Goal: Register for event/course

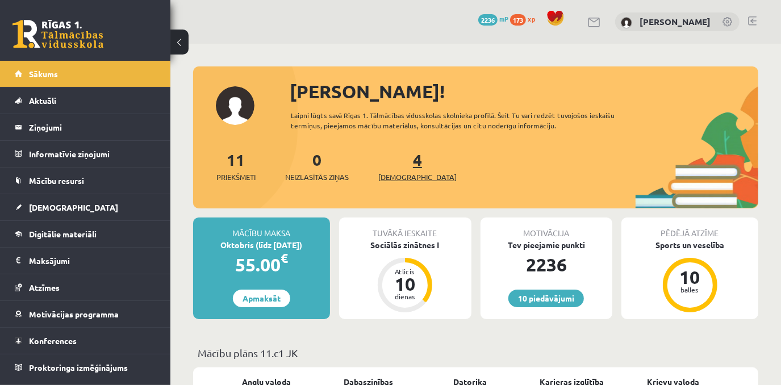
click at [407, 176] on span "[DEMOGRAPHIC_DATA]" at bounding box center [417, 177] width 78 height 11
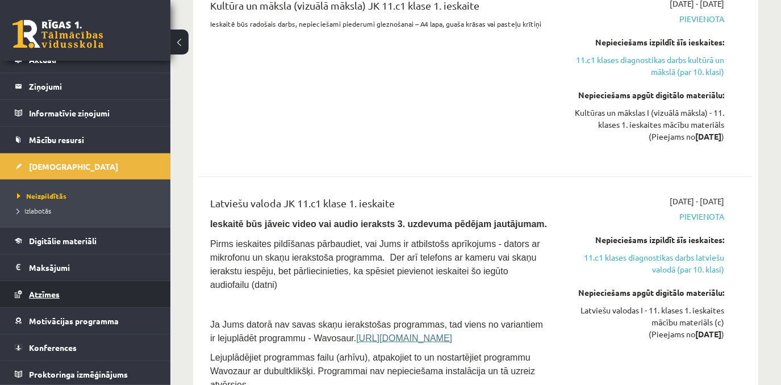
scroll to position [1085, 0]
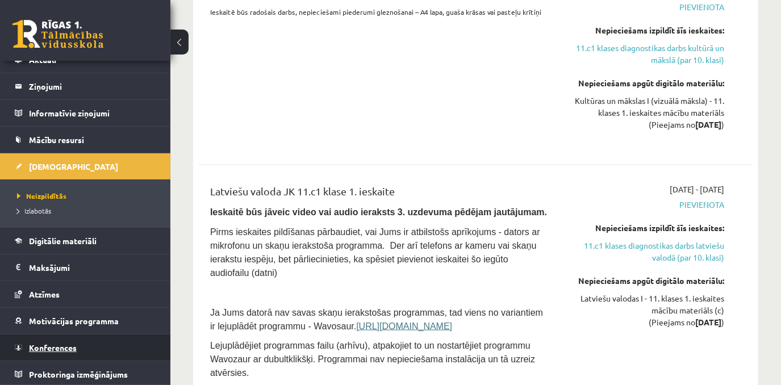
click at [63, 343] on span "Konferences" at bounding box center [53, 348] width 48 height 10
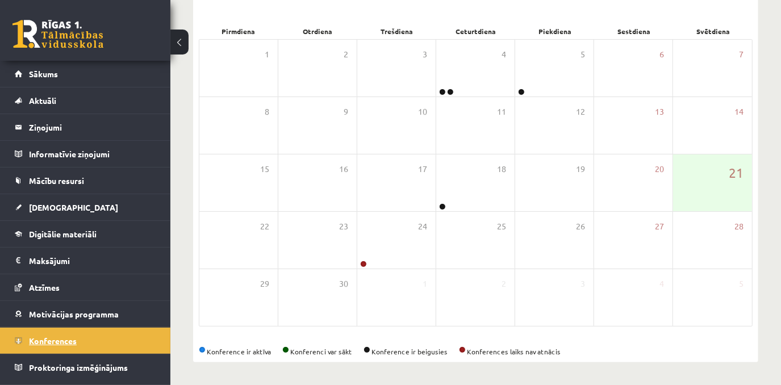
scroll to position [156, 0]
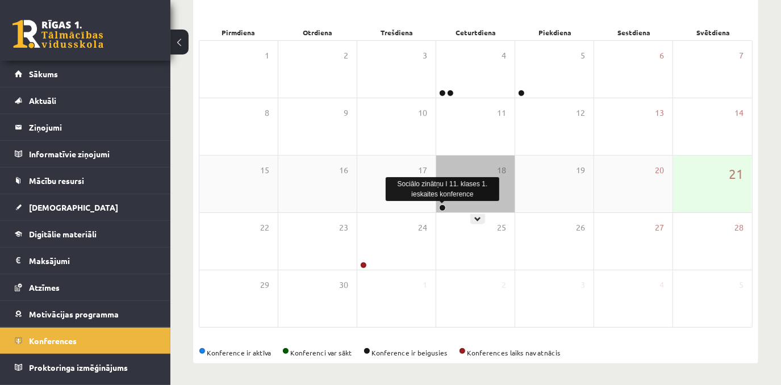
click at [444, 208] on link at bounding box center [442, 208] width 7 height 7
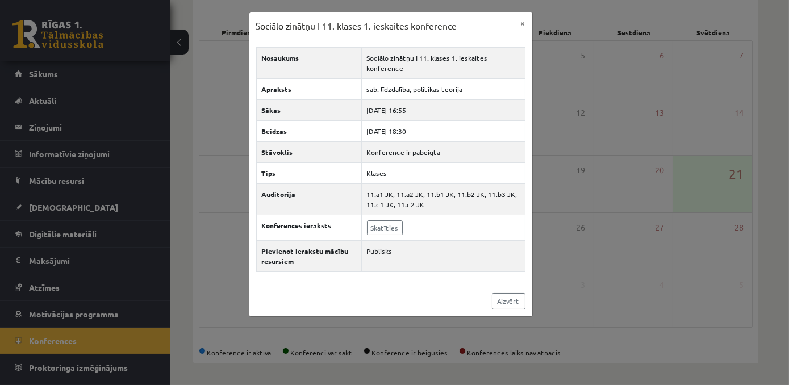
click at [590, 263] on div "Sociālo zinātņu I 11. klases 1. ieskaites konference × Nosaukums Sociālo zinātņ…" at bounding box center [394, 192] width 789 height 385
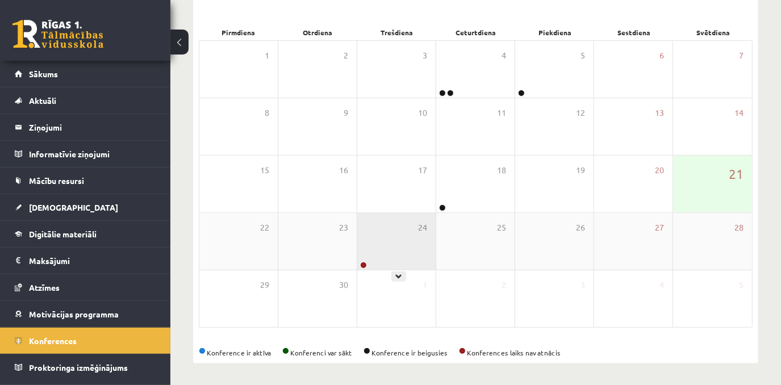
click at [411, 261] on div "24" at bounding box center [396, 241] width 78 height 57
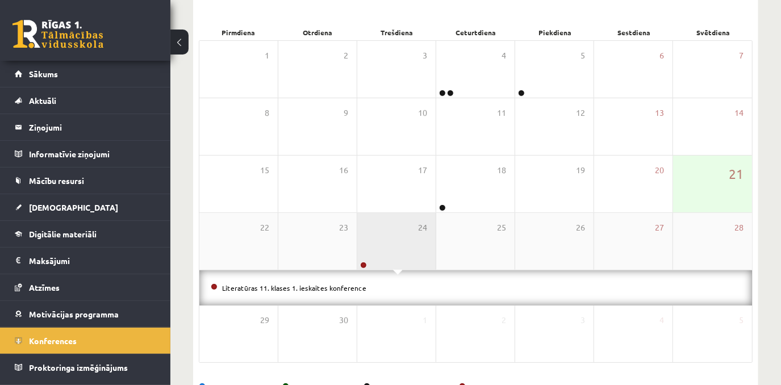
click at [380, 256] on div "24" at bounding box center [396, 241] width 78 height 57
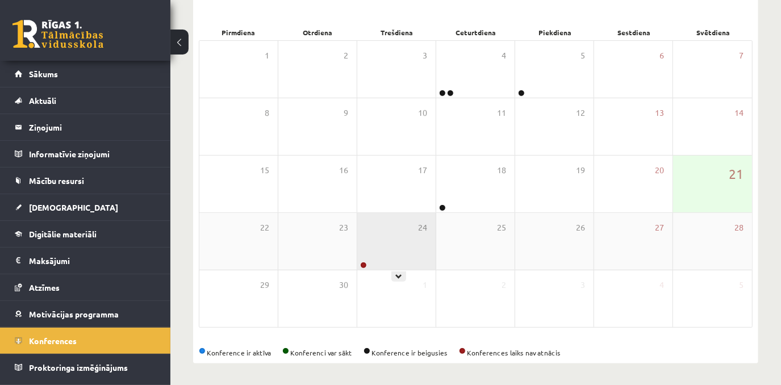
click at [397, 257] on div "24" at bounding box center [396, 241] width 78 height 57
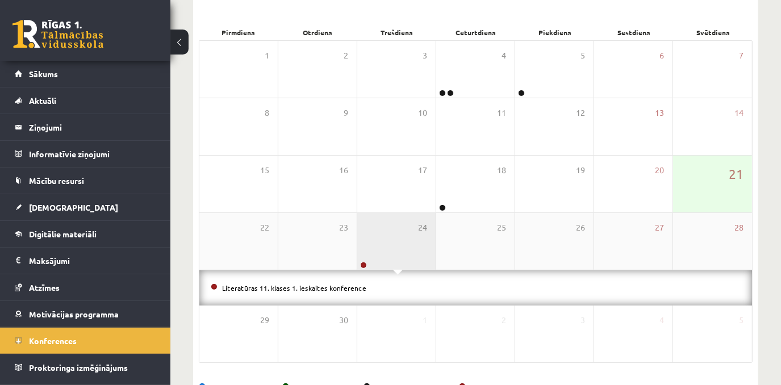
click at [397, 257] on div "24" at bounding box center [396, 241] width 78 height 57
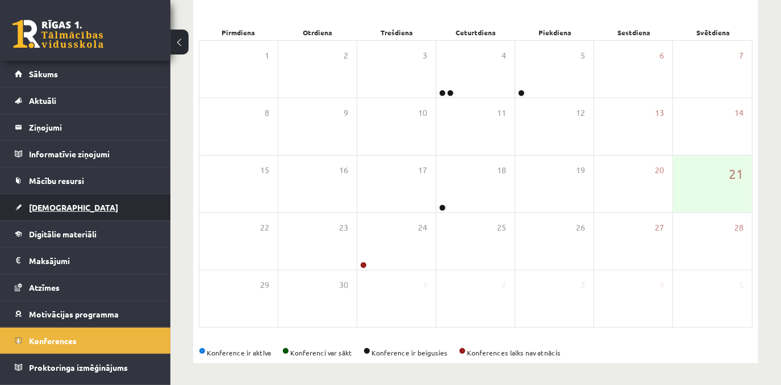
click at [85, 206] on link "[DEMOGRAPHIC_DATA]" at bounding box center [86, 207] width 142 height 26
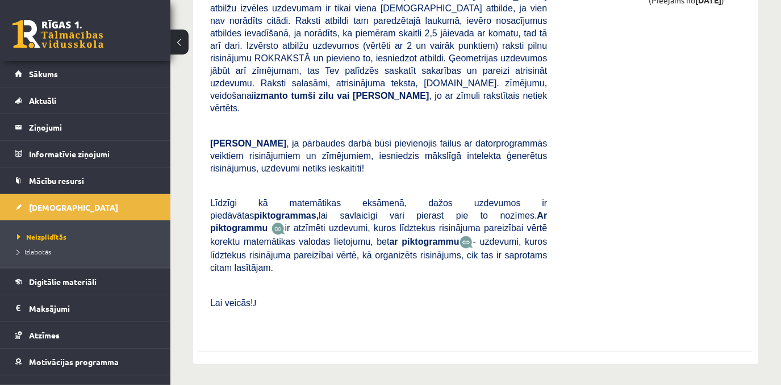
scroll to position [2223, 0]
